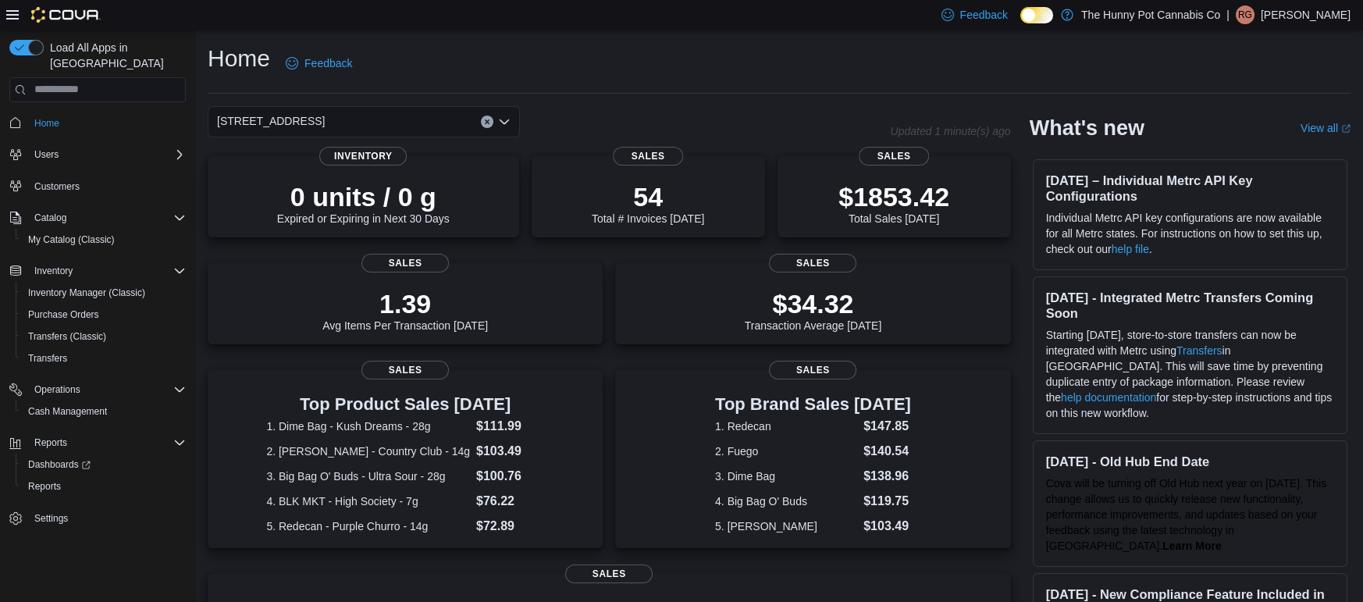
click at [1320, 9] on p "[PERSON_NAME]" at bounding box center [1305, 14] width 90 height 19
click at [1257, 145] on span "Sign Out" at bounding box center [1249, 150] width 42 height 16
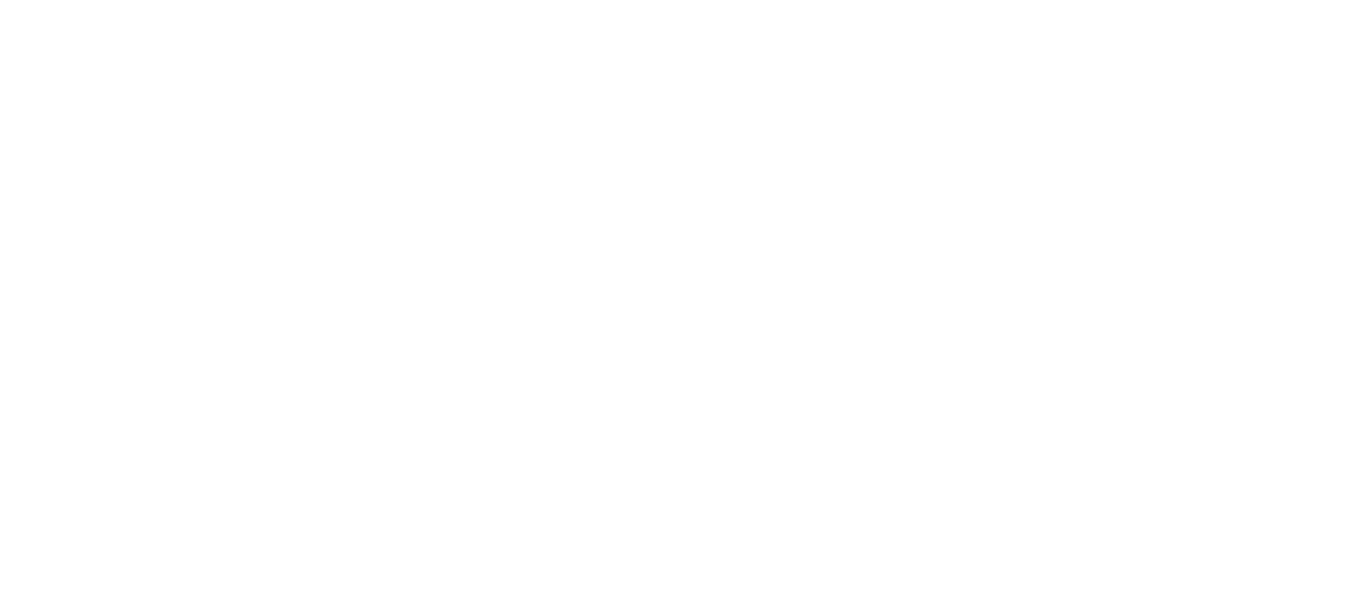
click at [811, 6] on html at bounding box center [681, 3] width 1363 height 6
